Goal: Navigation & Orientation: Find specific page/section

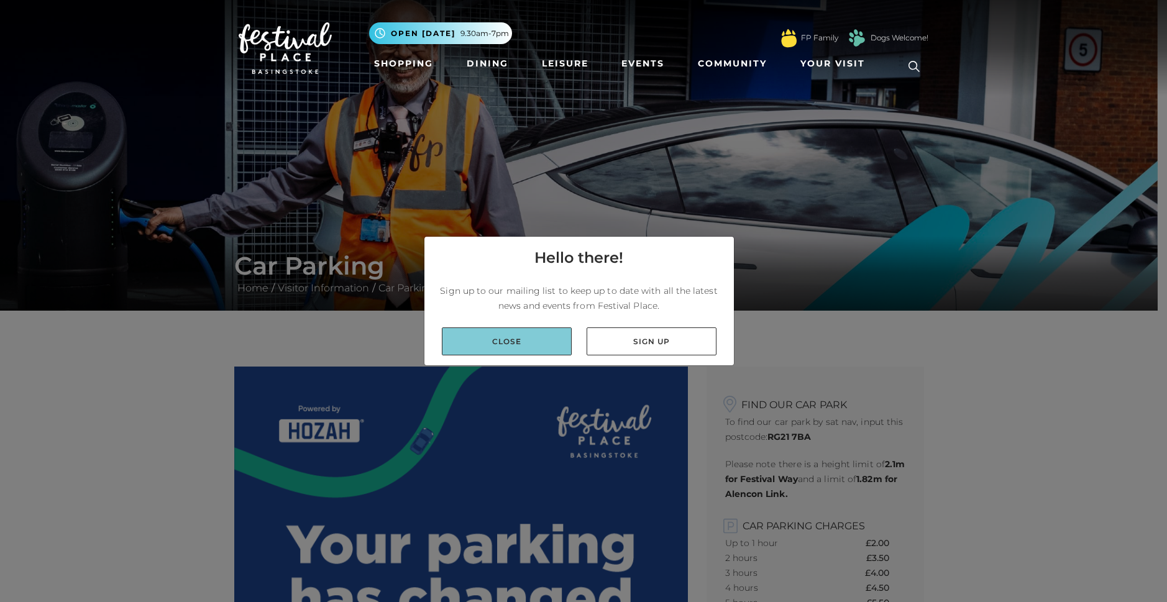
click at [491, 341] on link "Close" at bounding box center [507, 342] width 130 height 28
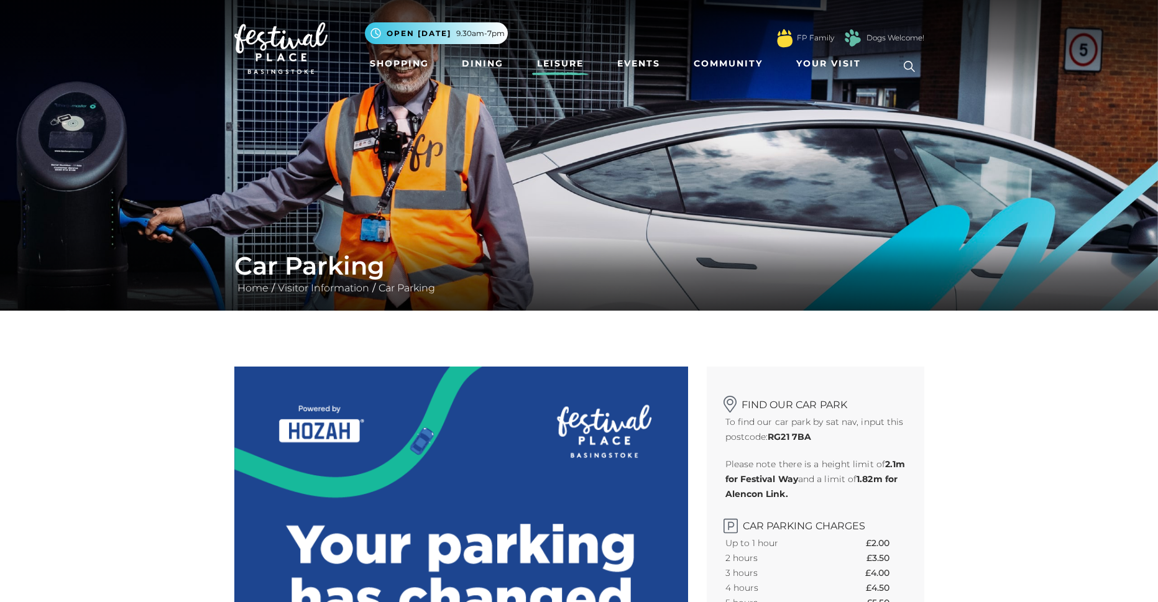
click at [570, 61] on link "Leisure" at bounding box center [560, 63] width 57 height 23
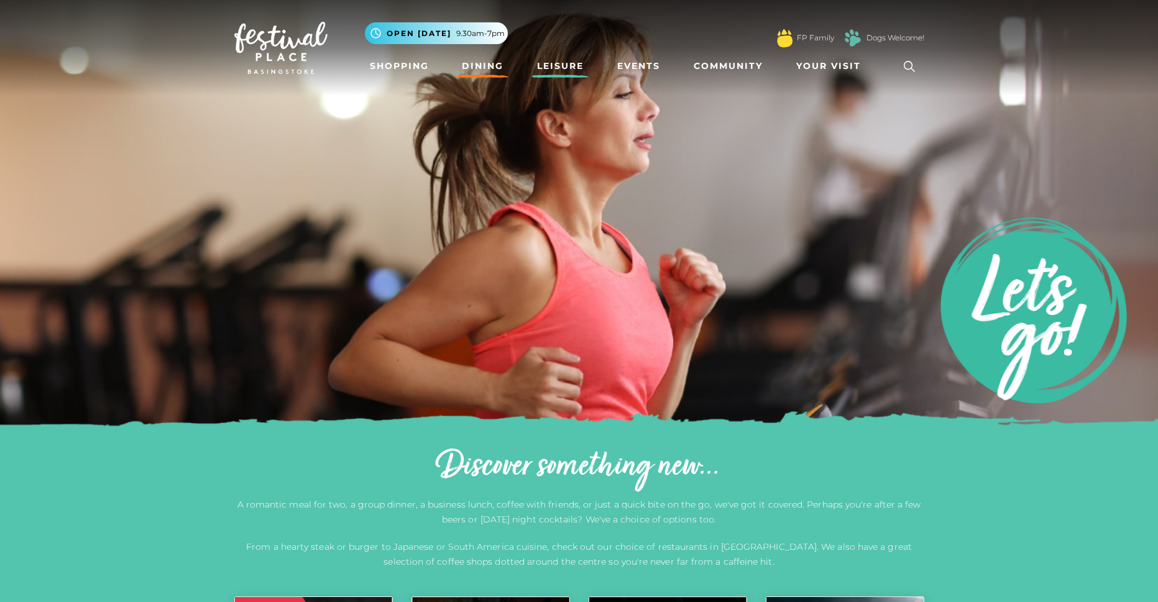
click at [482, 65] on link "Dining" at bounding box center [483, 66] width 52 height 23
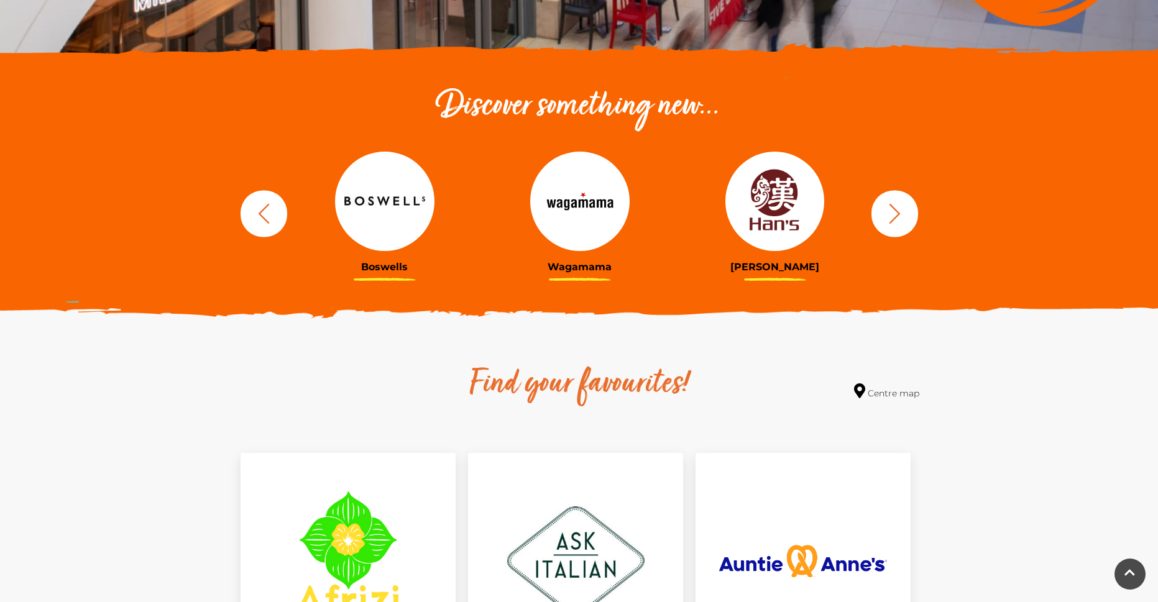
scroll to position [311, 0]
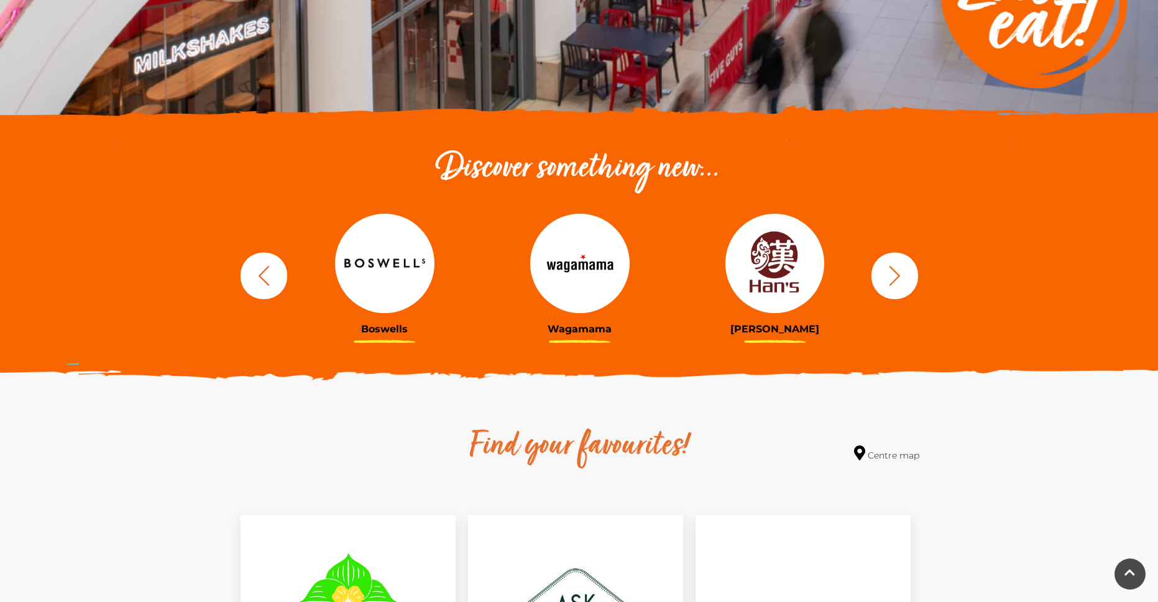
click at [260, 288] on button "button" at bounding box center [264, 275] width 47 height 47
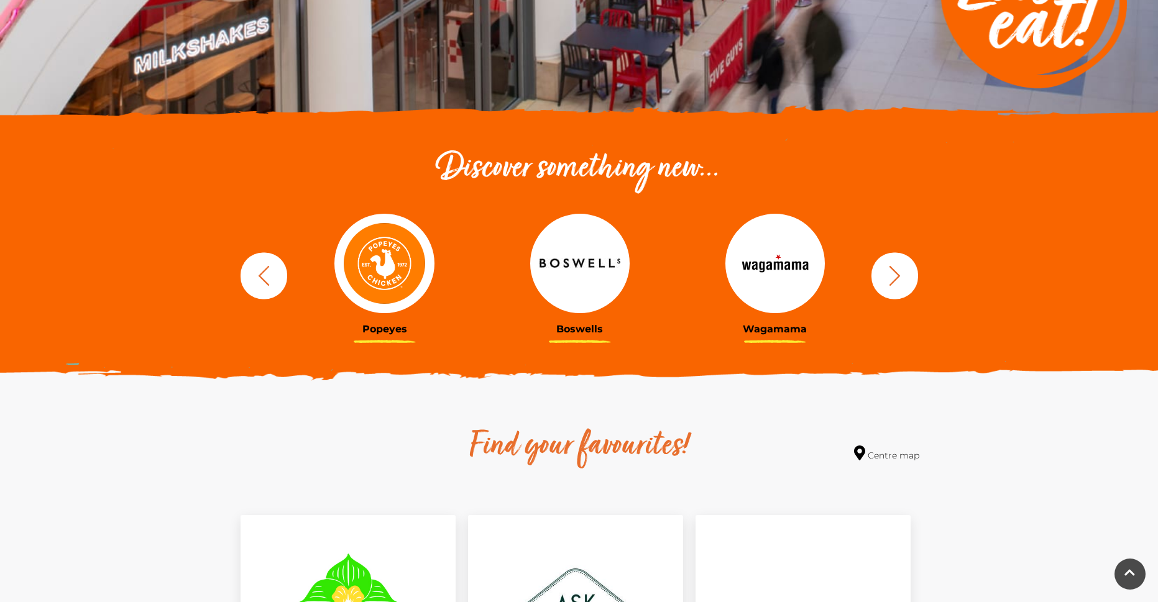
click at [260, 288] on button "button" at bounding box center [264, 275] width 47 height 47
click at [902, 275] on icon "button" at bounding box center [894, 275] width 23 height 23
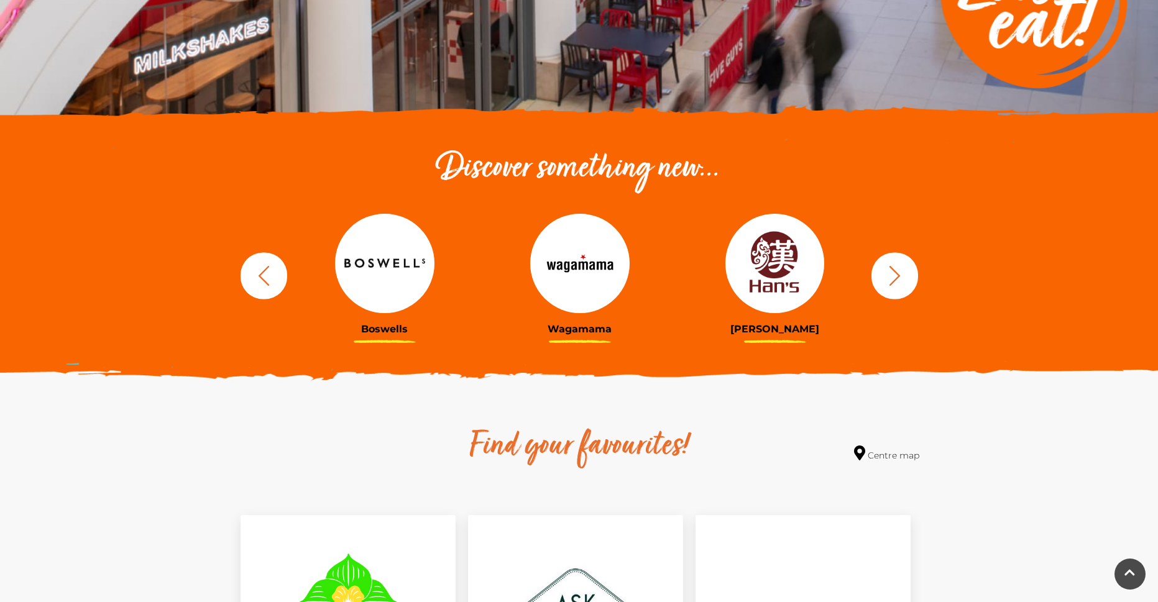
click at [902, 275] on icon "button" at bounding box center [894, 275] width 23 height 23
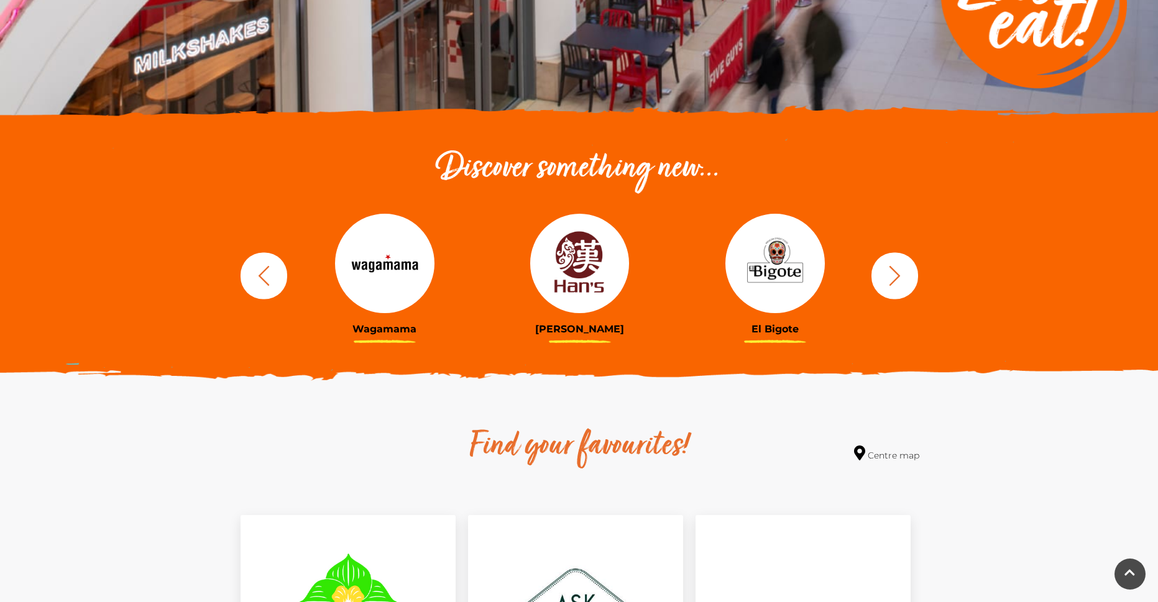
click at [902, 275] on icon "button" at bounding box center [894, 275] width 23 height 23
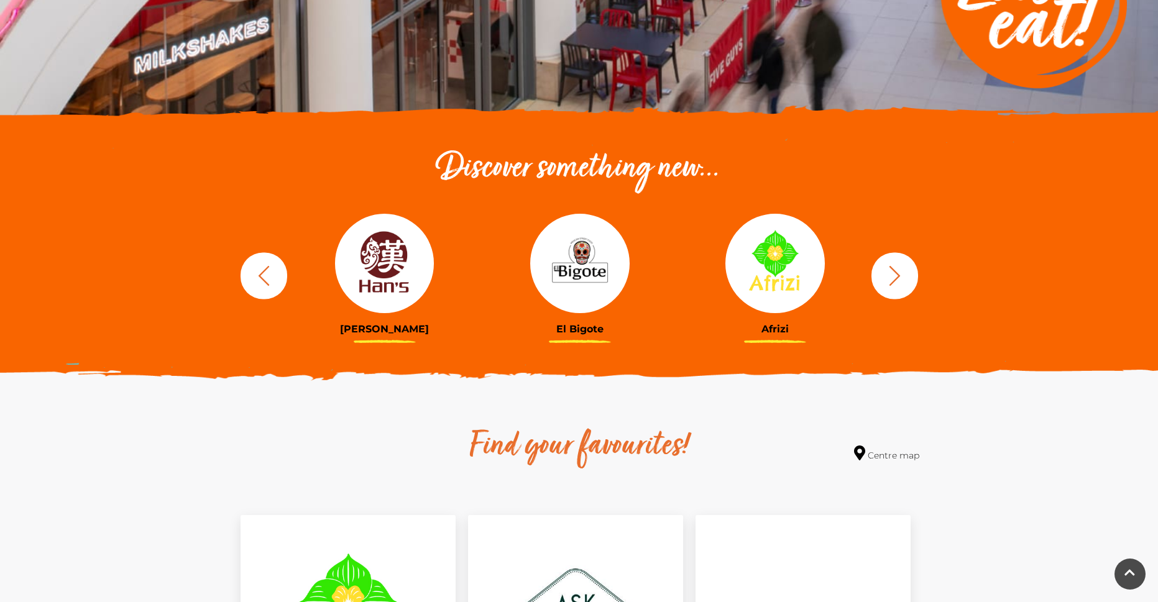
click at [902, 275] on icon "button" at bounding box center [894, 275] width 23 height 23
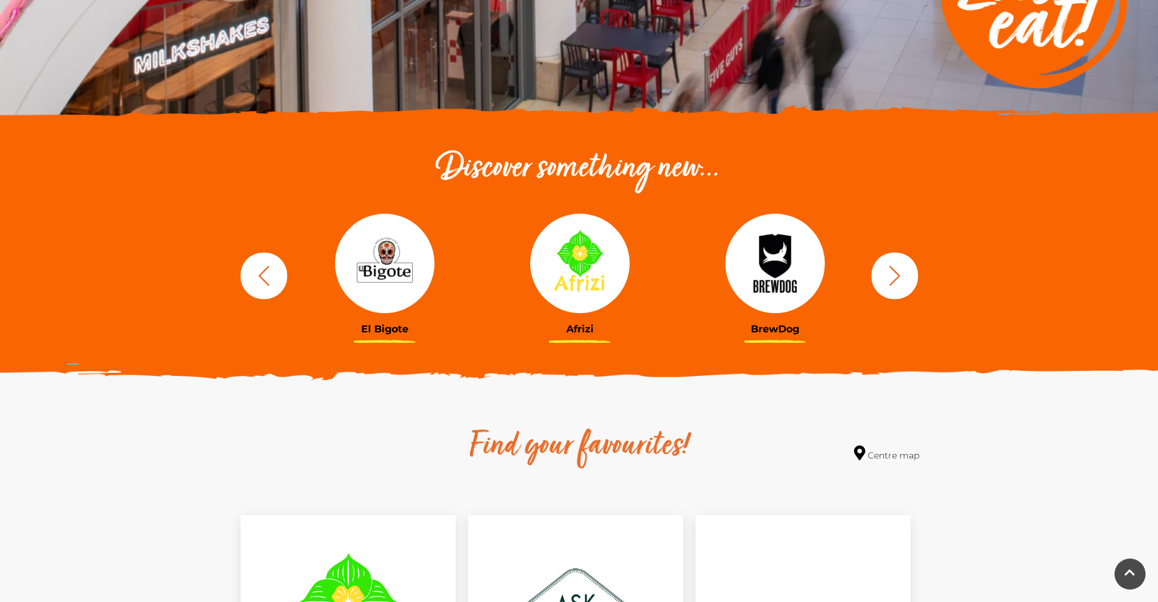
click at [902, 275] on icon "button" at bounding box center [894, 275] width 23 height 23
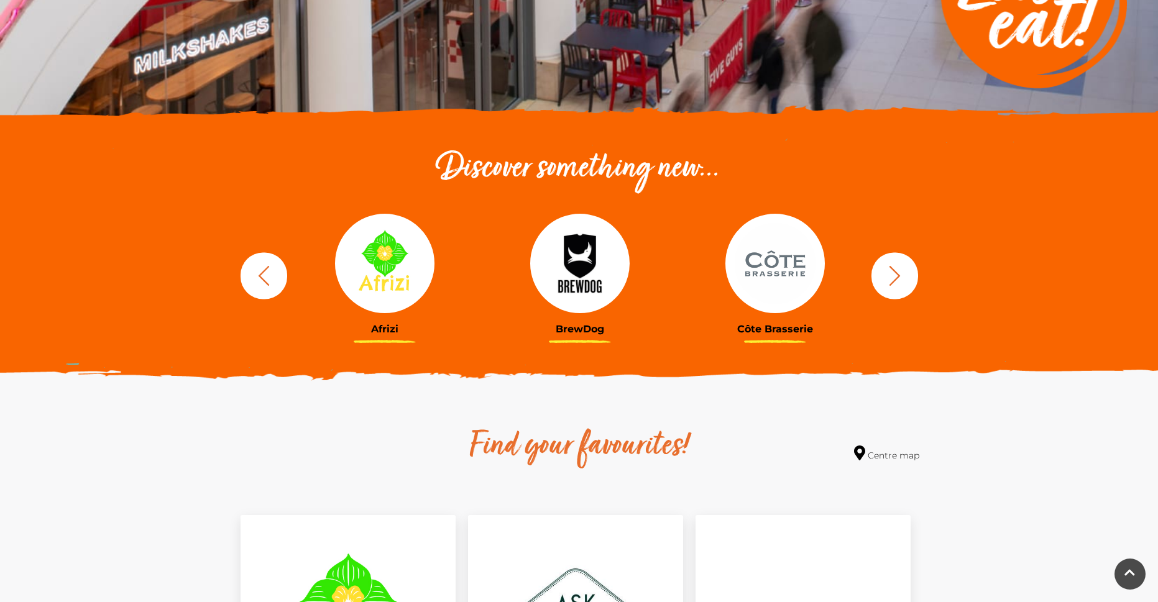
click at [902, 275] on icon "button" at bounding box center [894, 275] width 23 height 23
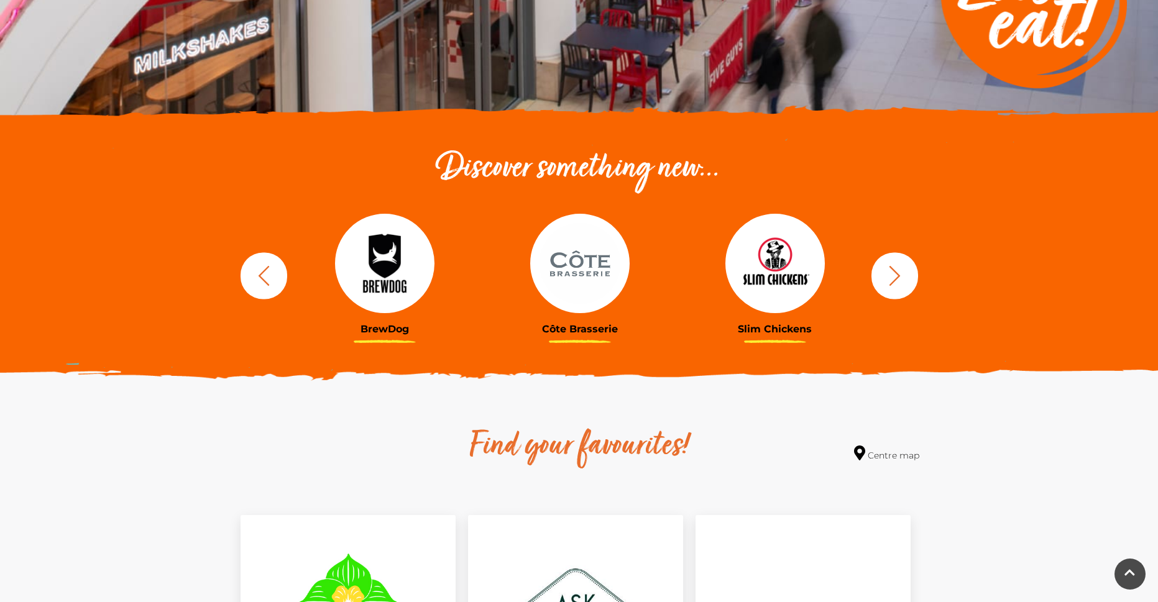
click at [902, 275] on icon "button" at bounding box center [894, 275] width 23 height 23
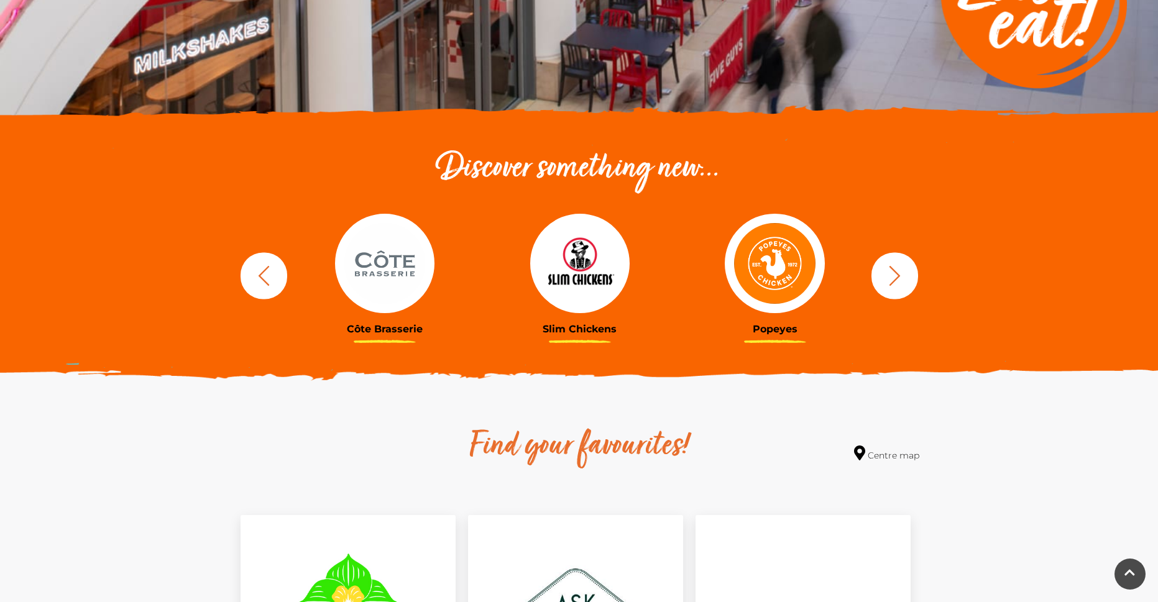
click at [902, 275] on icon "button" at bounding box center [894, 275] width 23 height 23
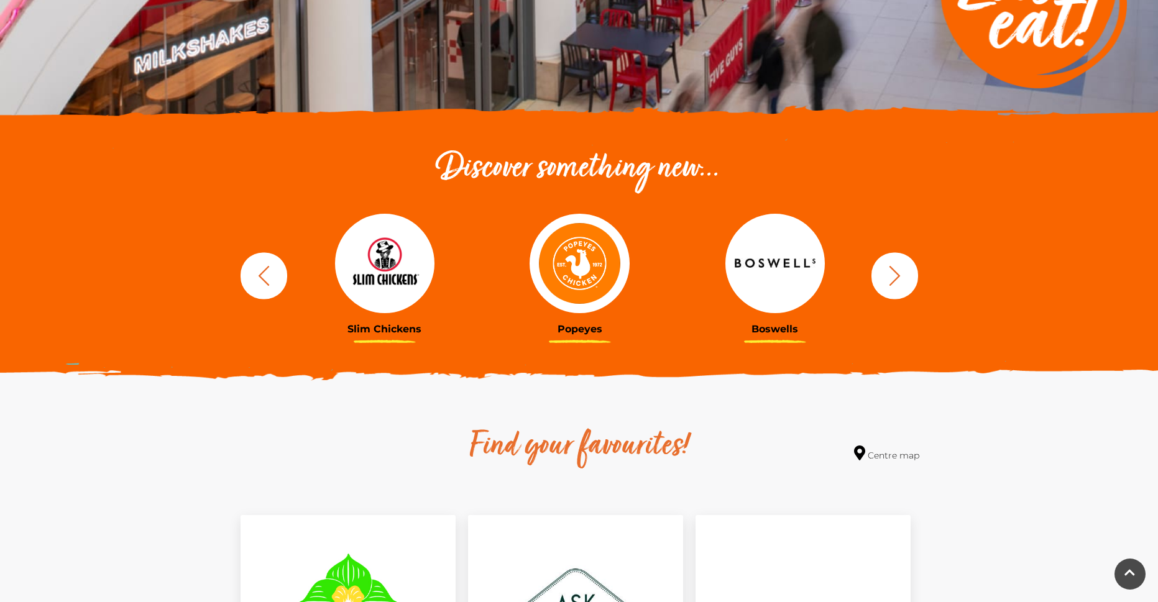
click at [902, 275] on icon "button" at bounding box center [894, 275] width 23 height 23
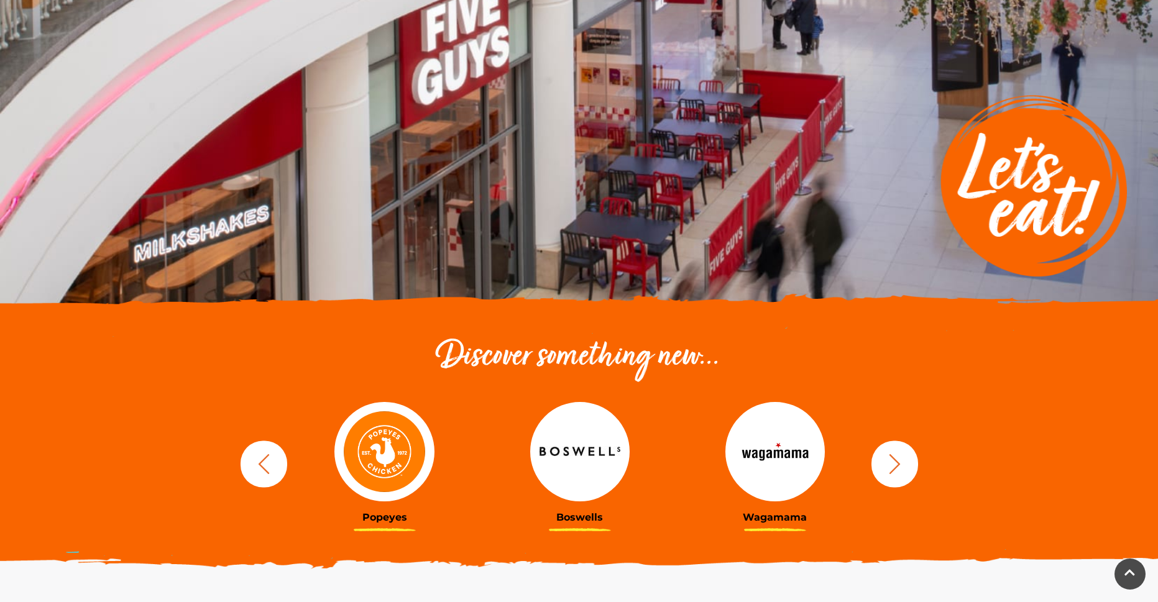
scroll to position [0, 0]
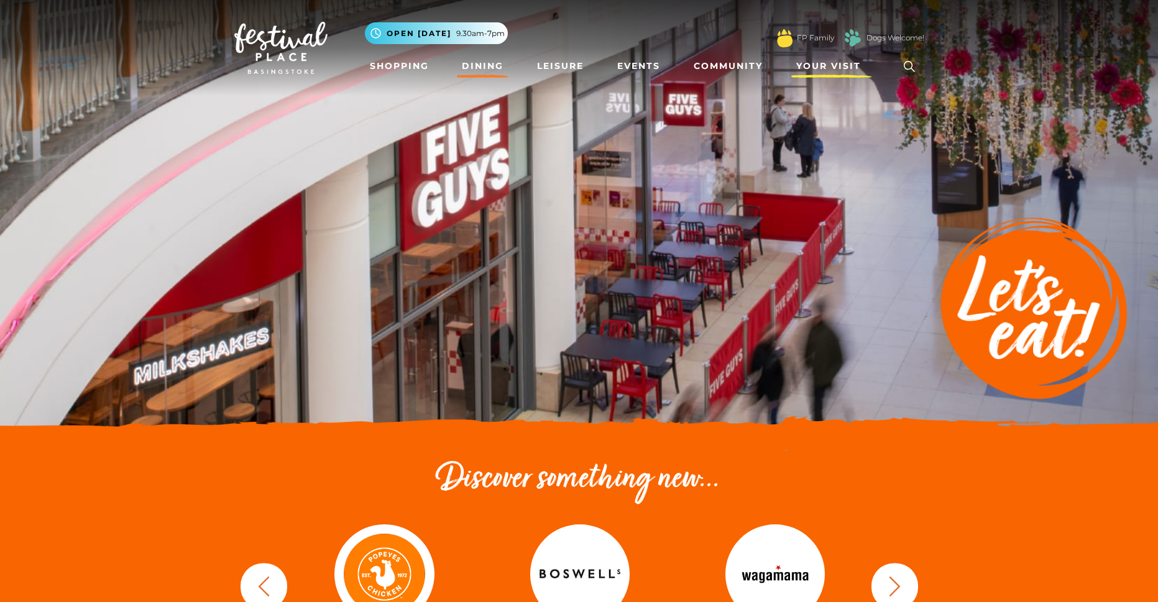
click at [833, 62] on span "Your Visit" at bounding box center [828, 66] width 65 height 13
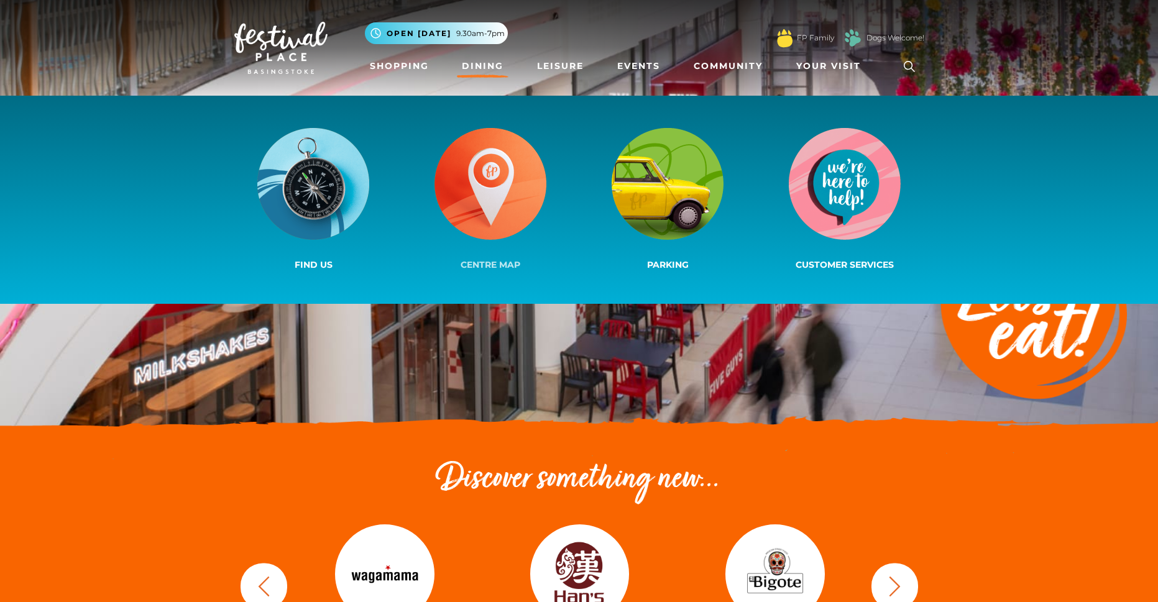
click at [462, 225] on img at bounding box center [490, 184] width 112 height 112
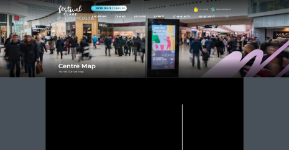
scroll to position [311, 0]
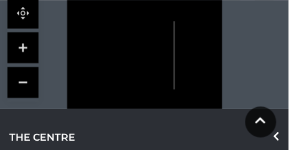
click at [24, 48] on link at bounding box center [22, 47] width 31 height 31
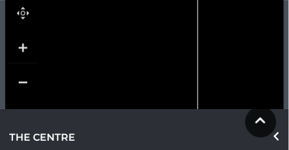
click at [18, 44] on link at bounding box center [22, 47] width 31 height 31
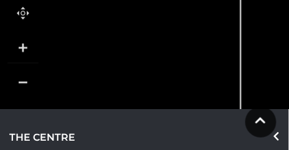
click at [18, 44] on link at bounding box center [22, 47] width 31 height 31
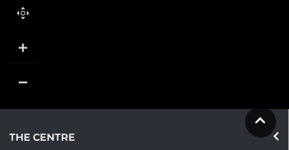
click at [18, 44] on link at bounding box center [22, 47] width 31 height 31
drag, startPoint x: 122, startPoint y: 60, endPoint x: 165, endPoint y: 63, distance: 43.6
click at [155, 63] on rect at bounding box center [123, 68] width 64 height 25
click at [27, 79] on link at bounding box center [22, 82] width 31 height 31
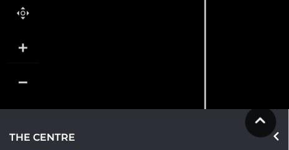
drag, startPoint x: 124, startPoint y: 72, endPoint x: 52, endPoint y: 86, distance: 73.4
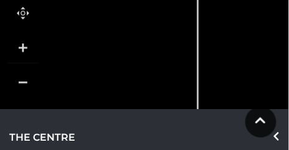
drag, startPoint x: 127, startPoint y: 81, endPoint x: 120, endPoint y: 37, distance: 44.8
click at [120, 37] on icon at bounding box center [85, 25] width 735 height 413
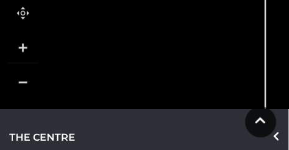
drag, startPoint x: 119, startPoint y: 35, endPoint x: 189, endPoint y: 14, distance: 72.6
click at [189, 14] on icon at bounding box center [153, 2] width 735 height 413
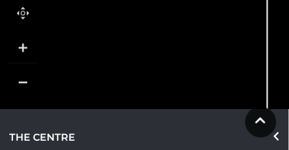
drag, startPoint x: 144, startPoint y: 53, endPoint x: 151, endPoint y: 86, distance: 33.6
click at [147, 74] on rect at bounding box center [138, 70] width 18 height 7
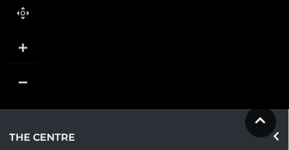
drag, startPoint x: 102, startPoint y: 58, endPoint x: 170, endPoint y: 56, distance: 68.4
click at [170, 57] on rect at bounding box center [169, 52] width 23 height 13
drag, startPoint x: 129, startPoint y: 75, endPoint x: 168, endPoint y: 42, distance: 51.3
click at [168, 42] on icon at bounding box center [271, 11] width 735 height 413
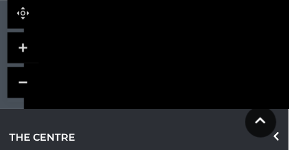
drag, startPoint x: 168, startPoint y: 42, endPoint x: 213, endPoint y: 0, distance: 61.6
drag, startPoint x: 158, startPoint y: 35, endPoint x: 145, endPoint y: 14, distance: 25.7
click at [146, 25] on tspan "Kokoro" at bounding box center [146, 25] width 0 height 0
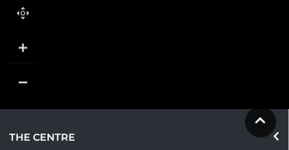
drag, startPoint x: 145, startPoint y: 61, endPoint x: 60, endPoint y: 90, distance: 90.4
click at [86, 89] on rect at bounding box center [94, 78] width 16 height 68
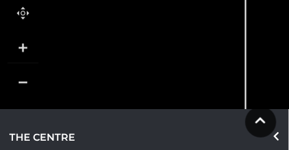
drag, startPoint x: 185, startPoint y: 67, endPoint x: 109, endPoint y: 85, distance: 77.2
click at [114, 85] on rect at bounding box center [119, 77] width 11 height 19
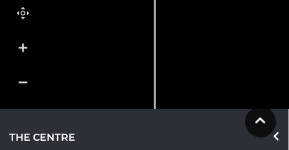
drag, startPoint x: 162, startPoint y: 55, endPoint x: 58, endPoint y: 70, distance: 104.9
click at [76, 73] on rect at bounding box center [81, 79] width 11 height 12
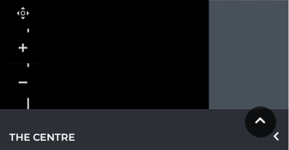
drag, startPoint x: 228, startPoint y: 73, endPoint x: 133, endPoint y: 93, distance: 97.3
click at [133, 93] on icon at bounding box center [117, 37] width 94 height 179
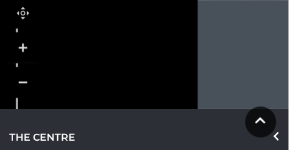
drag, startPoint x: 165, startPoint y: 56, endPoint x: 154, endPoint y: 107, distance: 52.2
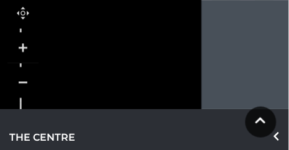
drag, startPoint x: 96, startPoint y: 11, endPoint x: 98, endPoint y: 19, distance: 7.7
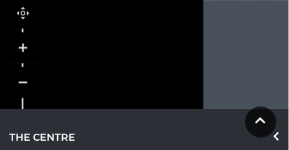
click at [26, 47] on link at bounding box center [22, 47] width 31 height 31
click at [27, 47] on link at bounding box center [22, 47] width 31 height 31
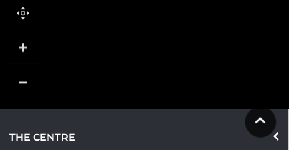
click at [27, 47] on link at bounding box center [22, 47] width 31 height 31
click at [29, 83] on link at bounding box center [22, 82] width 31 height 31
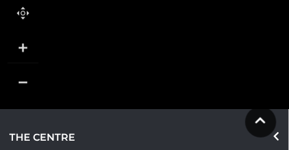
click at [29, 83] on link at bounding box center [22, 82] width 31 height 31
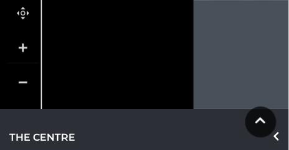
click at [29, 83] on link at bounding box center [22, 82] width 31 height 31
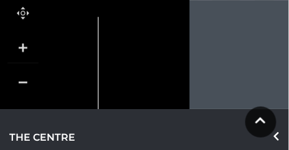
click at [29, 83] on link at bounding box center [22, 82] width 31 height 31
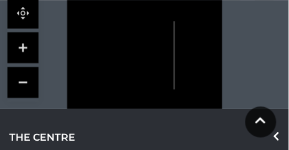
click at [29, 83] on link at bounding box center [22, 82] width 31 height 31
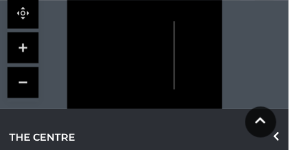
click at [29, 83] on link at bounding box center [22, 82] width 31 height 31
